Goal: Information Seeking & Learning: Learn about a topic

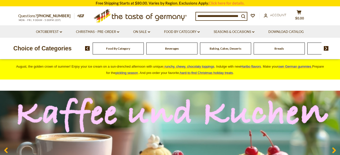
click at [112, 47] on span "Food By Category" at bounding box center [118, 49] width 24 height 4
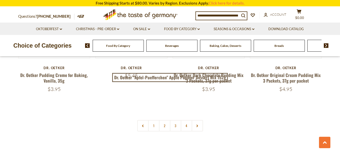
scroll to position [1144, 0]
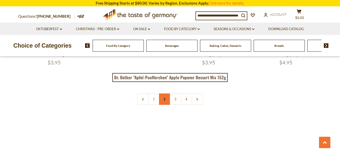
click at [163, 93] on link "2" at bounding box center [164, 98] width 11 height 11
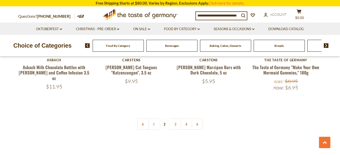
scroll to position [1145, 0]
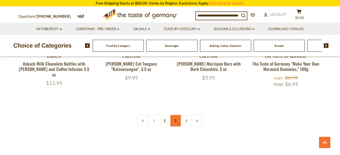
click at [175, 115] on link "3" at bounding box center [175, 120] width 11 height 11
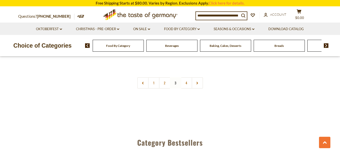
scroll to position [1166, 0]
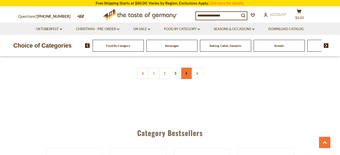
click at [186, 68] on link "4" at bounding box center [186, 73] width 11 height 11
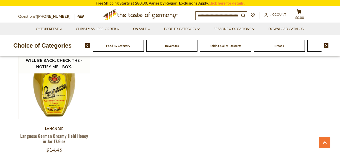
scroll to position [680, 0]
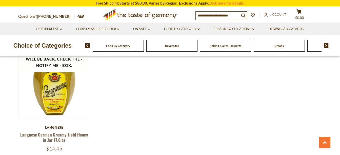
click at [226, 47] on span "Baking, Cakes, Desserts" at bounding box center [226, 46] width 32 height 4
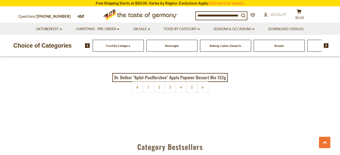
scroll to position [1236, 0]
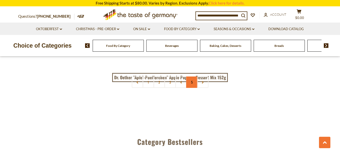
click at [195, 83] on link "5" at bounding box center [191, 81] width 11 height 11
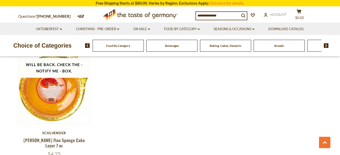
scroll to position [937, 0]
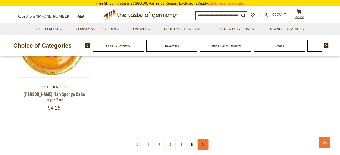
click at [200, 139] on link at bounding box center [202, 144] width 11 height 11
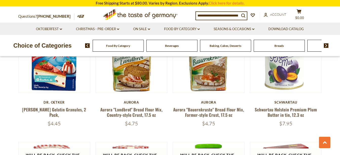
scroll to position [537, 0]
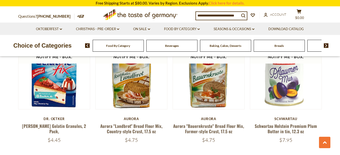
click at [326, 45] on img at bounding box center [326, 45] width 5 height 5
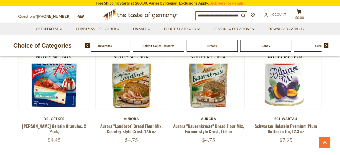
click at [326, 45] on img at bounding box center [326, 45] width 5 height 5
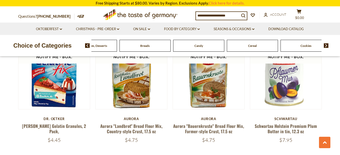
click at [201, 46] on span "Candy" at bounding box center [198, 46] width 9 height 4
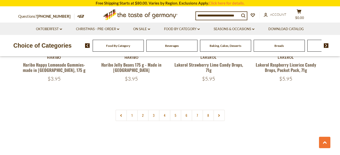
scroll to position [1236, 0]
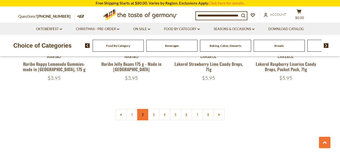
click at [143, 109] on link "2" at bounding box center [142, 114] width 11 height 11
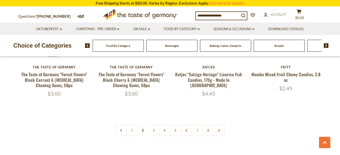
scroll to position [1251, 0]
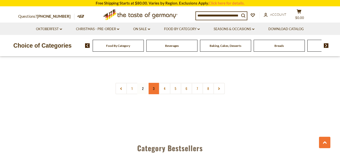
click at [152, 83] on link "3" at bounding box center [153, 88] width 11 height 11
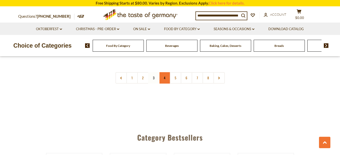
click at [161, 72] on link "4" at bounding box center [164, 77] width 11 height 11
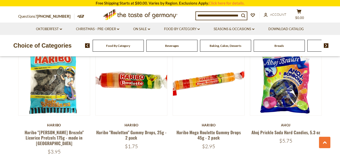
scroll to position [147, 0]
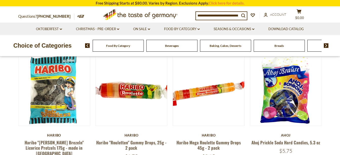
click at [325, 46] on img at bounding box center [326, 45] width 5 height 5
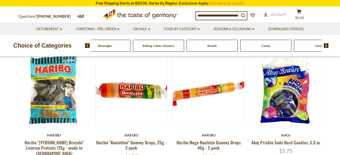
click at [325, 46] on img at bounding box center [326, 45] width 5 height 5
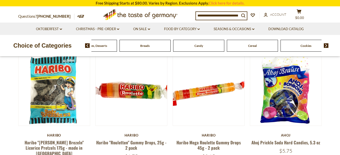
click at [325, 46] on img at bounding box center [326, 45] width 5 height 5
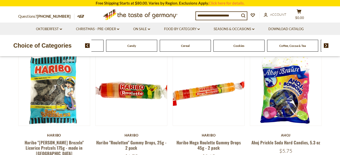
click at [325, 46] on img at bounding box center [326, 45] width 5 height 5
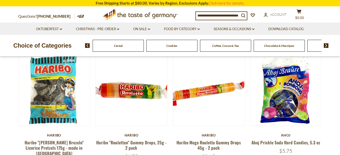
click at [325, 46] on img at bounding box center [326, 45] width 5 height 5
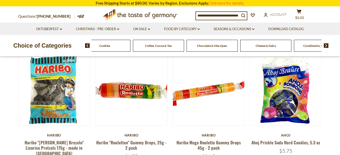
click at [325, 46] on img at bounding box center [326, 45] width 5 height 5
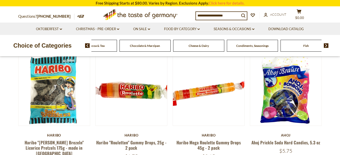
click at [260, 47] on span "Condiments, Seasonings" at bounding box center [252, 46] width 32 height 4
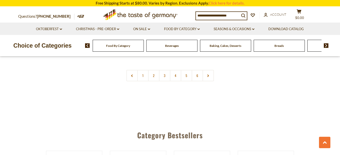
scroll to position [1256, 0]
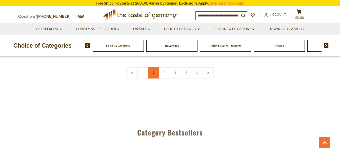
click at [155, 67] on link "2" at bounding box center [153, 72] width 11 height 11
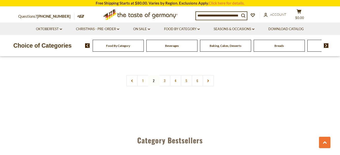
scroll to position [1241, 0]
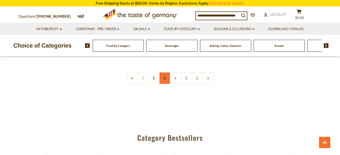
click at [168, 73] on link "3" at bounding box center [164, 77] width 11 height 11
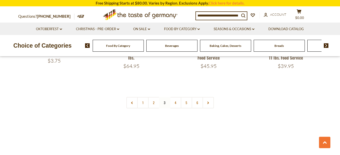
scroll to position [1210, 0]
click at [174, 98] on link "4" at bounding box center [175, 101] width 11 height 11
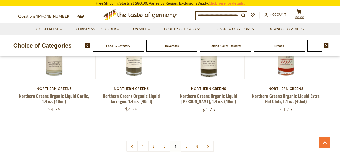
scroll to position [1231, 0]
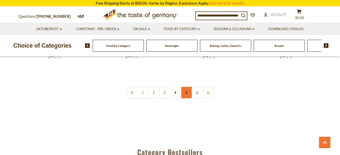
click at [188, 87] on link "5" at bounding box center [186, 92] width 11 height 11
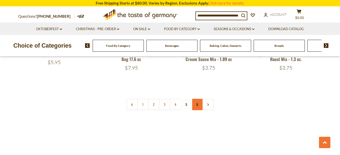
click at [195, 99] on link "6" at bounding box center [197, 104] width 11 height 11
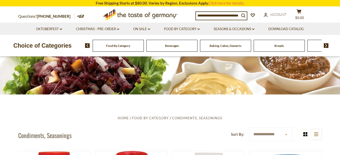
scroll to position [0, 0]
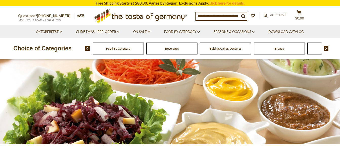
click at [226, 17] on input at bounding box center [218, 15] width 44 height 7
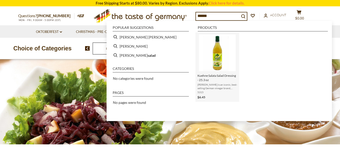
type input "******"
click at [220, 54] on img "Kuehne Salata Salad Dressing - 25.3 oz" at bounding box center [217, 52] width 37 height 37
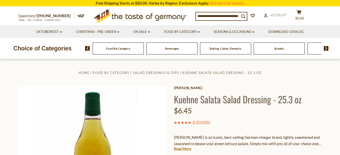
click at [227, 16] on input at bounding box center [218, 15] width 44 height 7
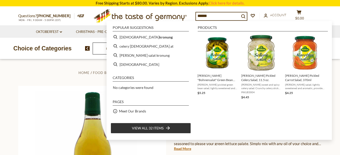
type input "*****"
click at [162, 126] on span "View all 32 items" at bounding box center [148, 128] width 32 height 6
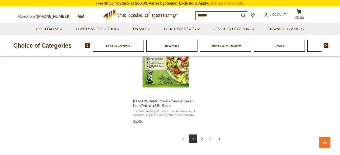
scroll to position [911, 0]
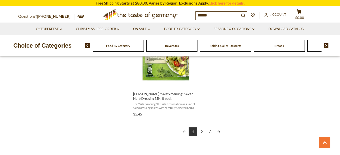
click at [200, 130] on link "2" at bounding box center [201, 131] width 9 height 9
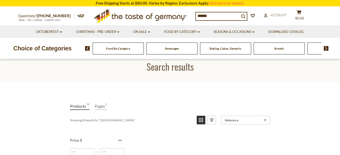
scroll to position [0, 0]
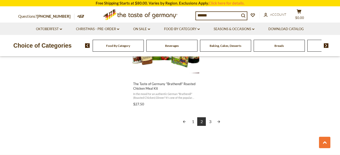
scroll to position [932, 0]
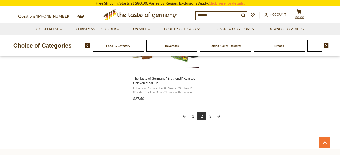
click at [209, 117] on link "3" at bounding box center [210, 116] width 9 height 9
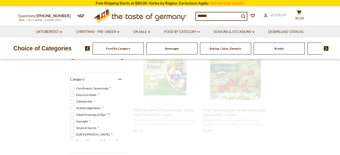
scroll to position [0, 0]
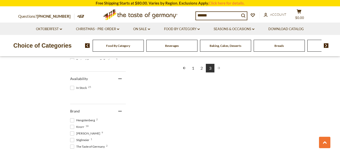
scroll to position [213, 0]
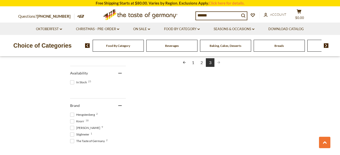
click at [211, 16] on input "*****" at bounding box center [218, 15] width 44 height 7
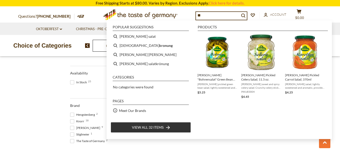
type input "*"
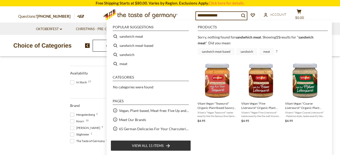
type input "**********"
click at [162, 142] on li "View all 11 items" at bounding box center [151, 145] width 80 height 11
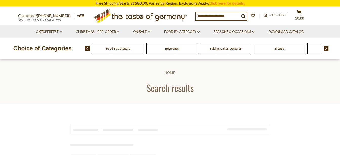
type input "**********"
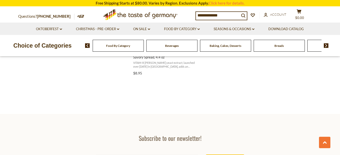
scroll to position [749, 0]
